Goal: Find specific page/section: Find specific page/section

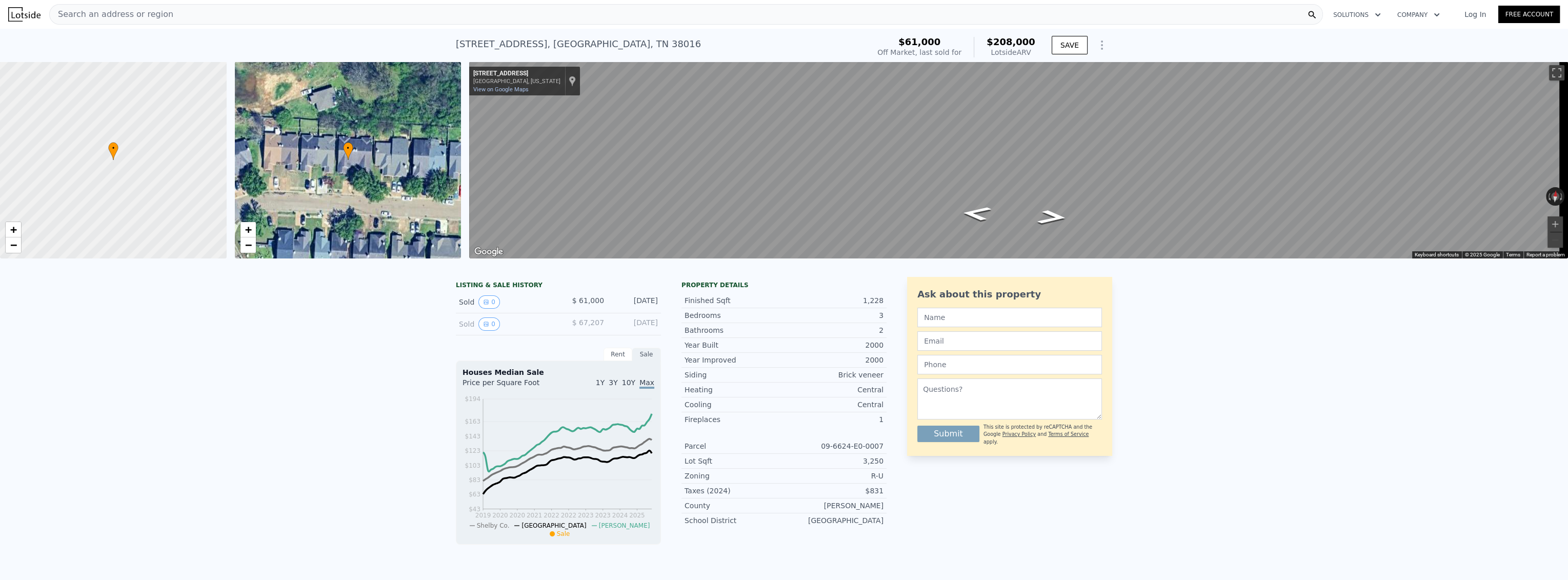
click at [317, 12] on div "Search an address or region" at bounding box center [686, 14] width 1274 height 21
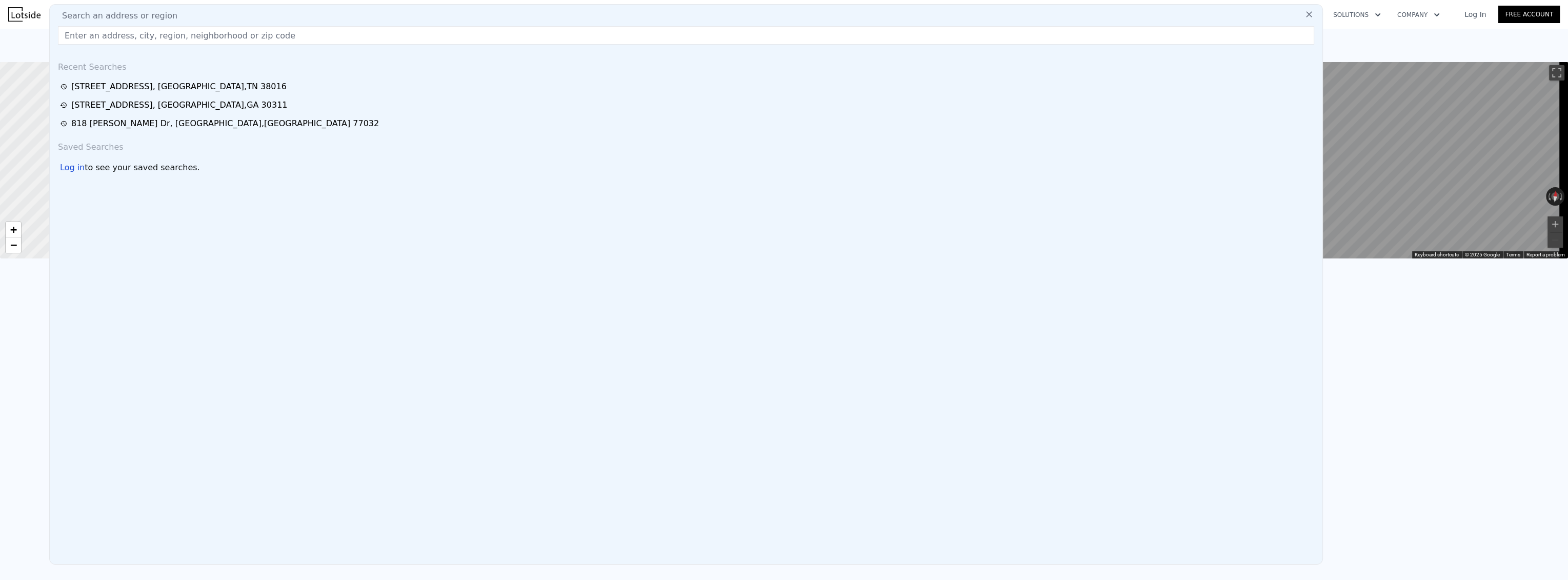
click at [251, 34] on input "text" at bounding box center [686, 35] width 1256 height 19
type input "9276 GROVE MANOR DR"
click at [251, 34] on input "9276 GROVE MANOR DR" at bounding box center [686, 35] width 1256 height 19
click at [1456, 17] on link "Log In" at bounding box center [1475, 14] width 46 height 10
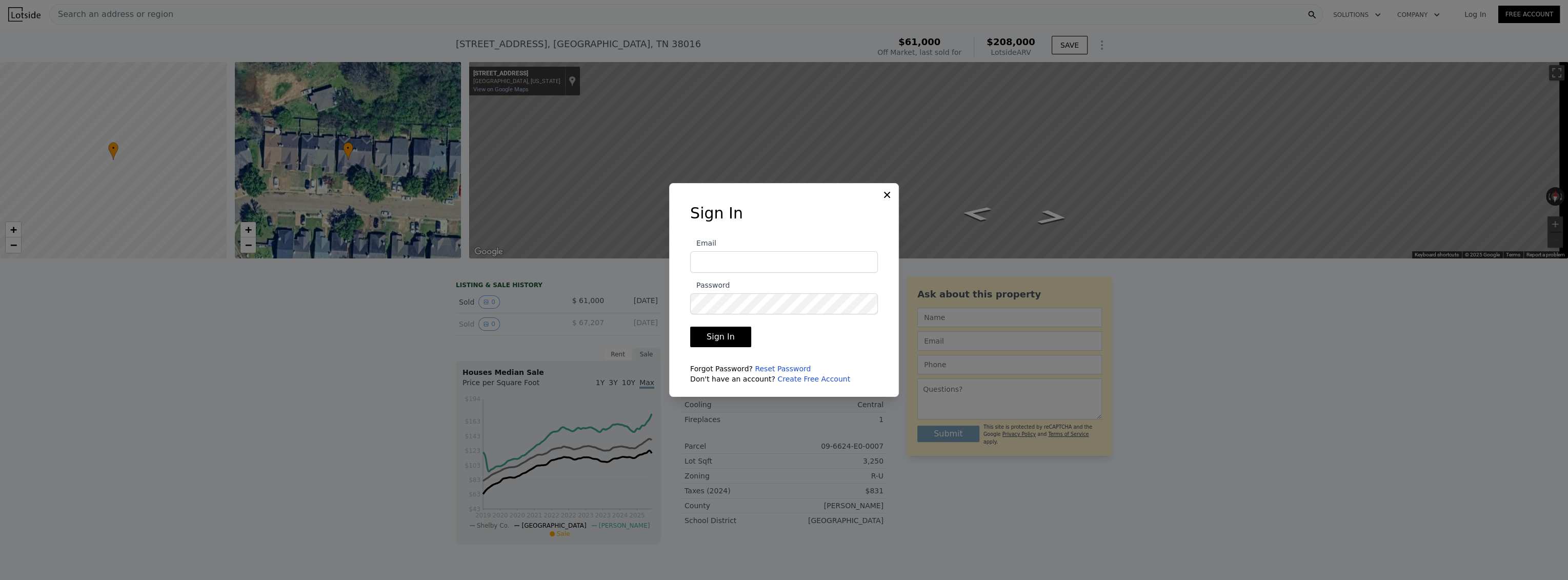
click at [765, 253] on input "Email" at bounding box center [784, 262] width 188 height 22
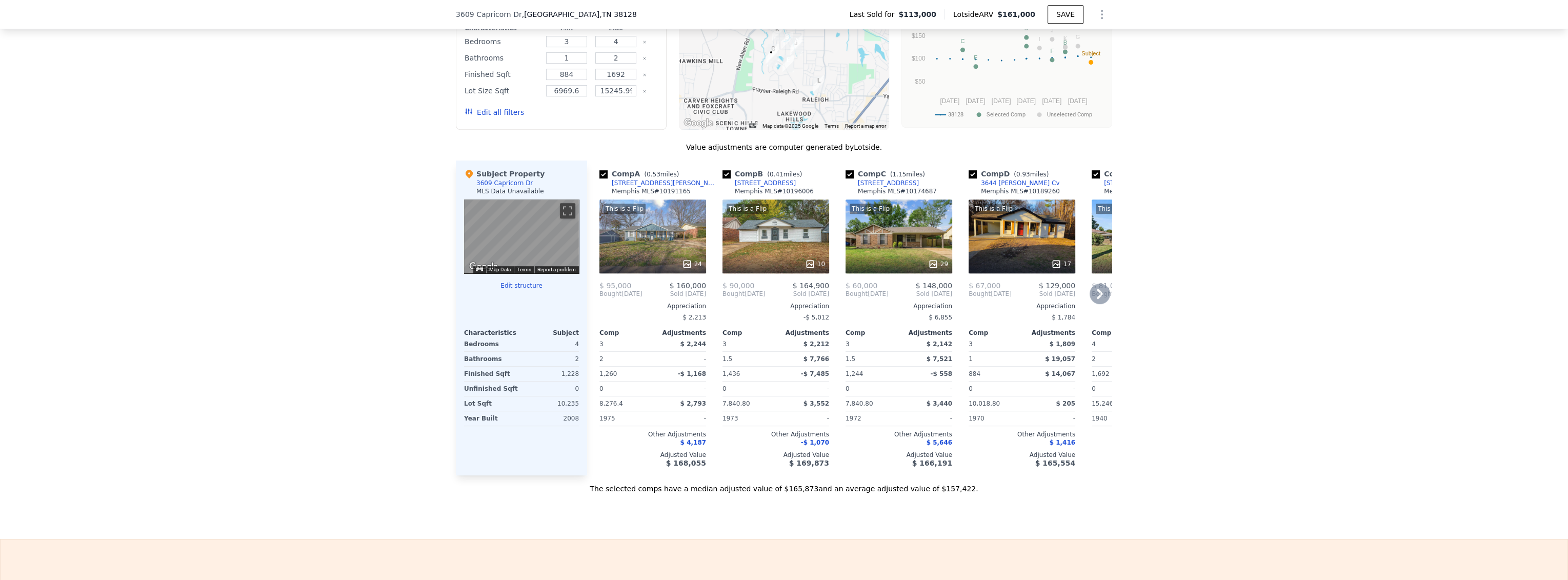
scroll to position [908, 0]
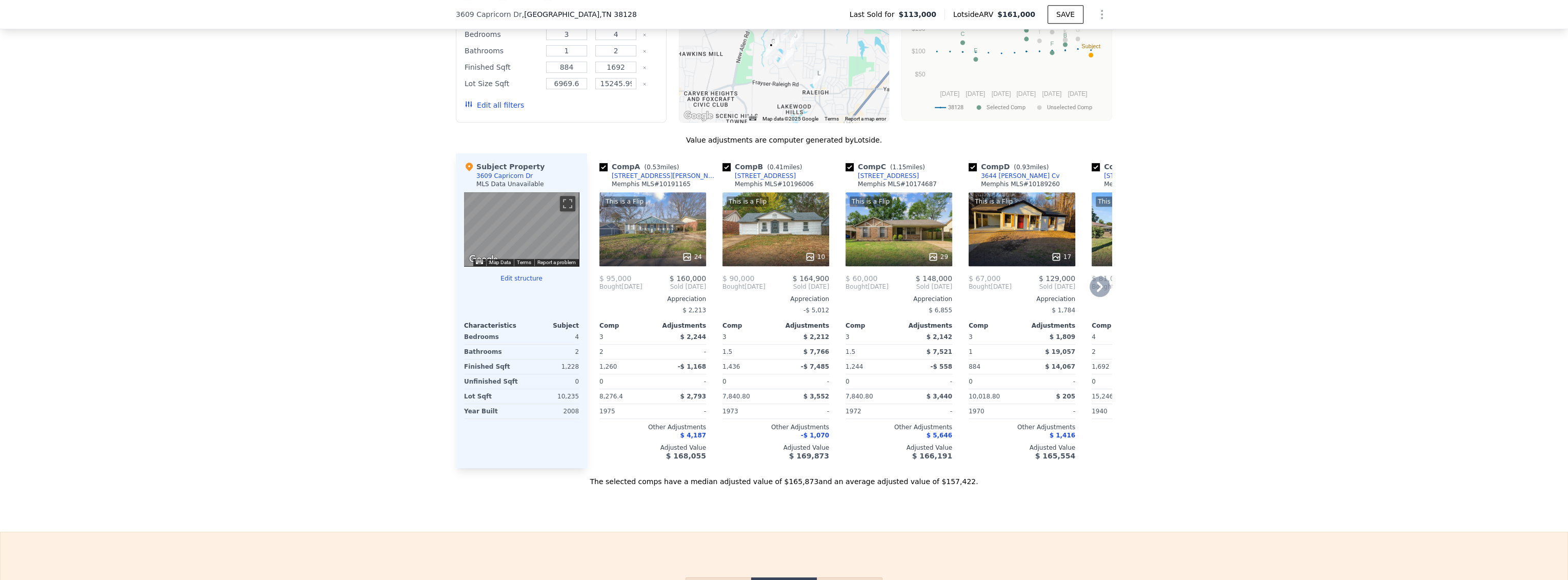
click at [651, 180] on div "[STREET_ADDRESS][PERSON_NAME]" at bounding box center [665, 176] width 107 height 8
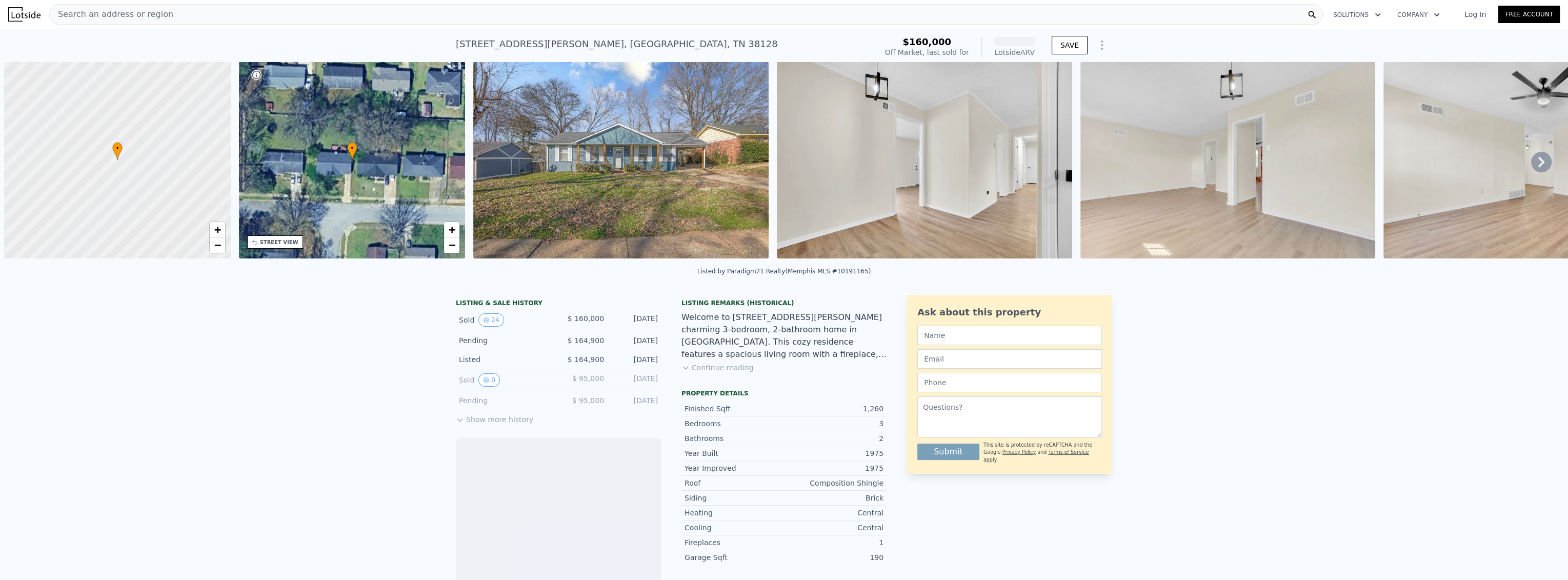
scroll to position [0, 4]
